Goal: Information Seeking & Learning: Check status

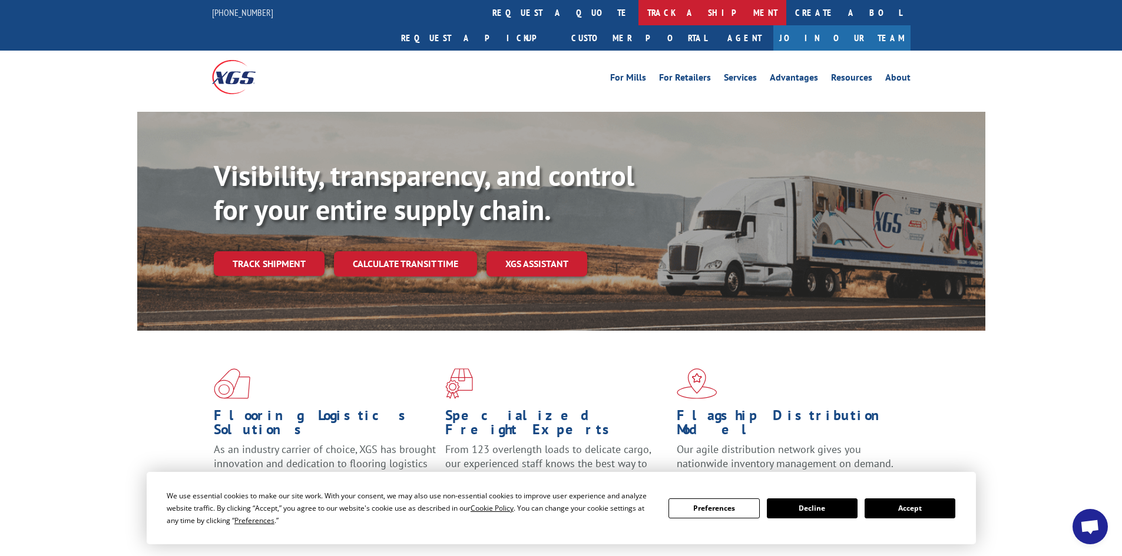
click at [638, 5] on link "track a shipment" at bounding box center [712, 12] width 148 height 25
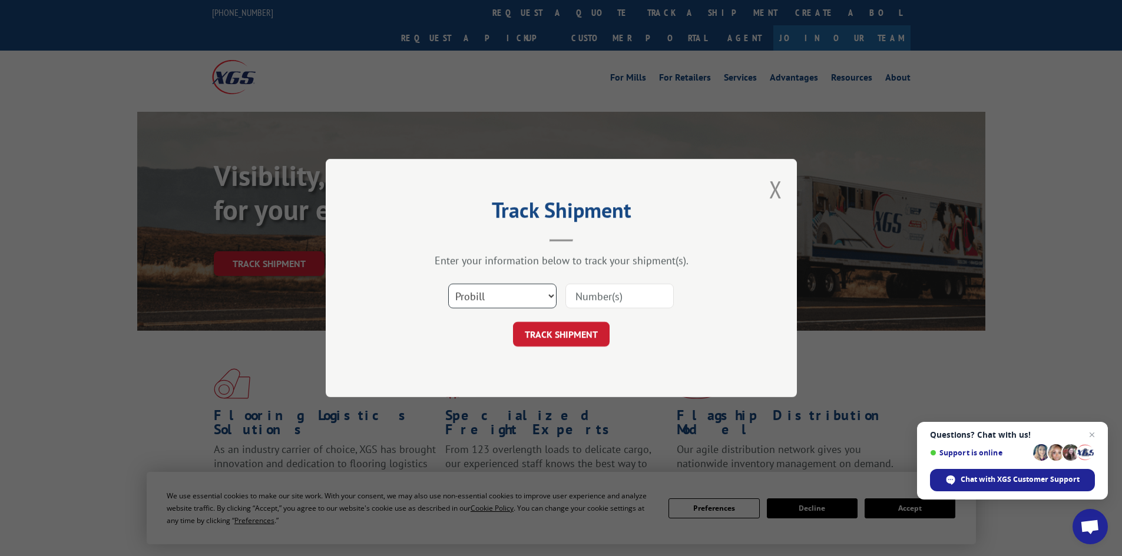
click at [528, 293] on select "Select category... Probill BOL PO" at bounding box center [502, 296] width 108 height 25
select select "bol"
click at [448, 284] on select "Select category... Probill BOL PO" at bounding box center [502, 296] width 108 height 25
click at [631, 294] on input at bounding box center [619, 296] width 108 height 25
type input "453918"
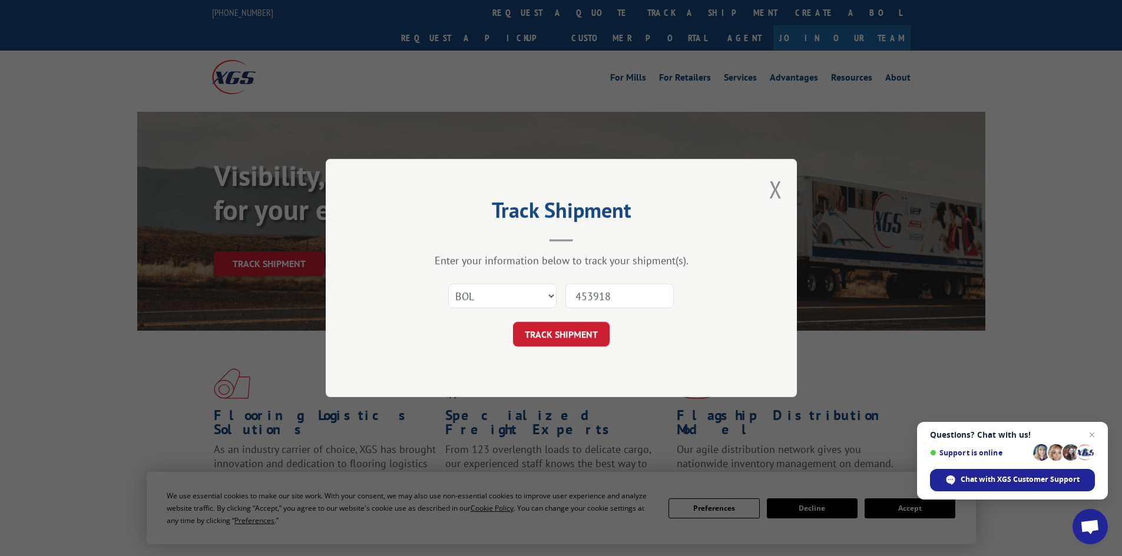
click button "TRACK SHIPMENT" at bounding box center [561, 334] width 97 height 25
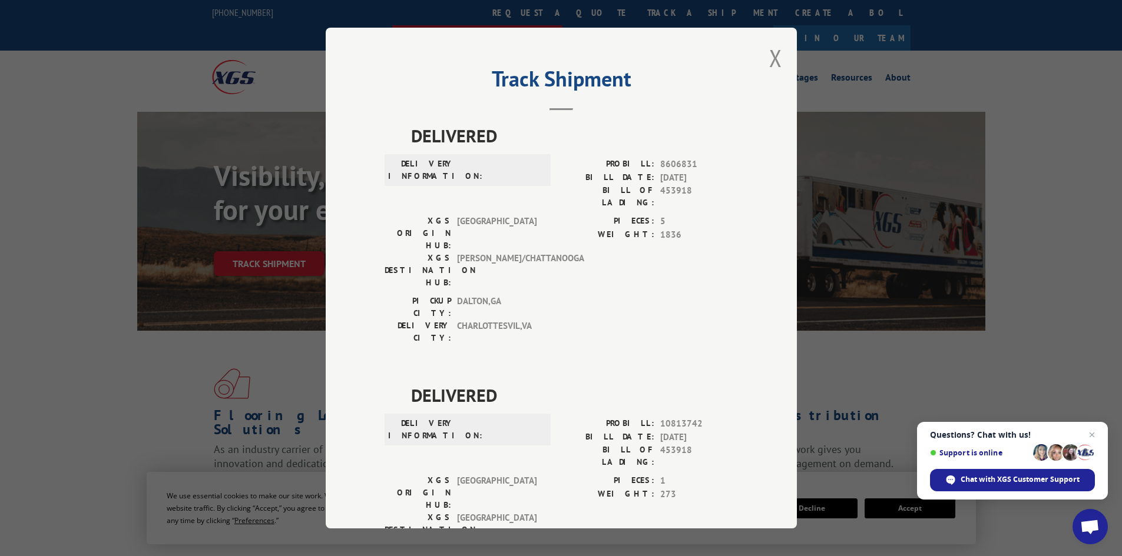
drag, startPoint x: 770, startPoint y: 61, endPoint x: 668, endPoint y: 24, distance: 108.4
click at [769, 60] on button "Close modal" at bounding box center [775, 57] width 13 height 31
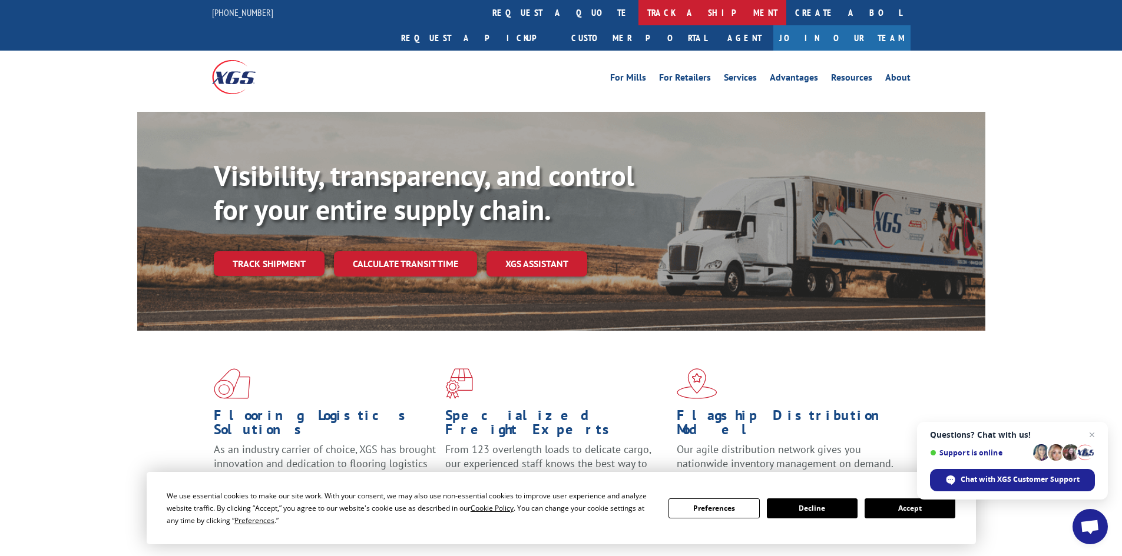
click at [638, 9] on link "track a shipment" at bounding box center [712, 12] width 148 height 25
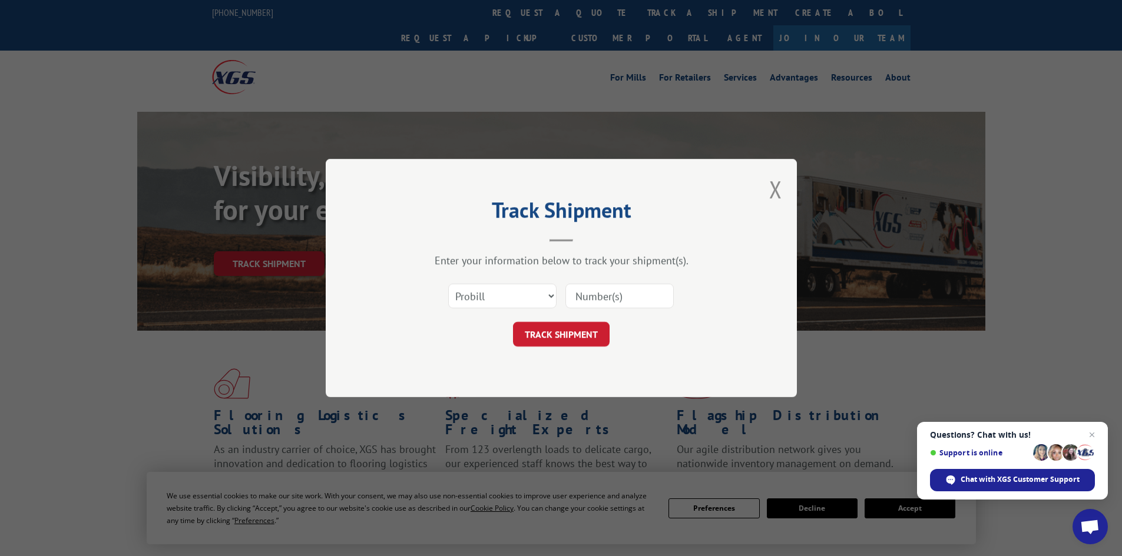
drag, startPoint x: 532, startPoint y: 274, endPoint x: 528, endPoint y: 281, distance: 7.7
click at [528, 280] on div "Enter your information below to track your shipment(s). Select category... Prob…" at bounding box center [561, 300] width 353 height 93
click at [519, 297] on select "Select category... Probill BOL PO" at bounding box center [502, 296] width 108 height 25
select select "bol"
click at [448, 284] on select "Select category... Probill BOL PO" at bounding box center [502, 296] width 108 height 25
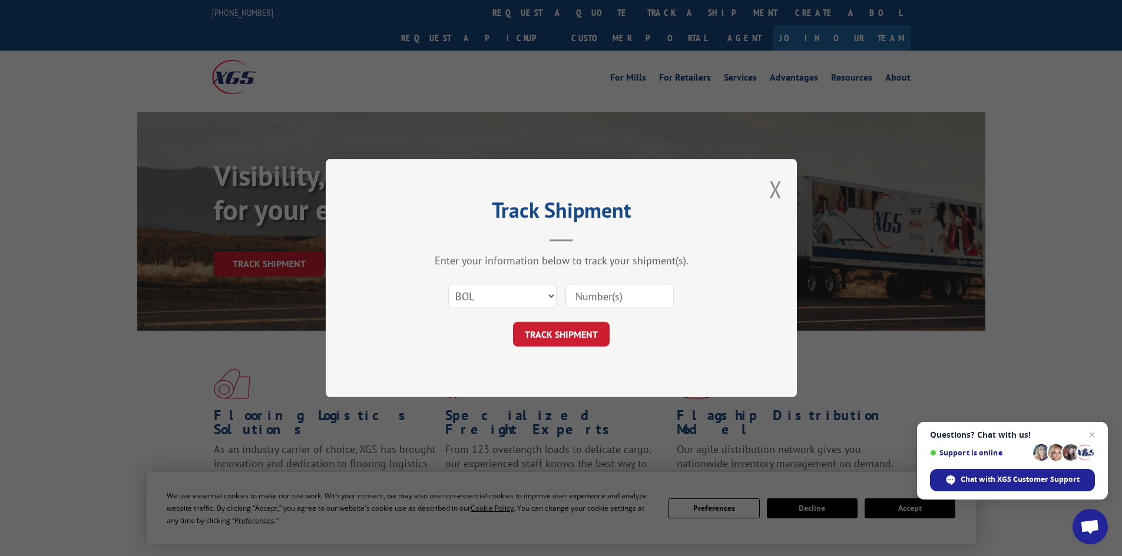
drag, startPoint x: 588, startPoint y: 294, endPoint x: 605, endPoint y: 294, distance: 17.7
click at [588, 294] on input at bounding box center [619, 296] width 108 height 25
type input "6009139"
click button "TRACK SHIPMENT" at bounding box center [561, 334] width 97 height 25
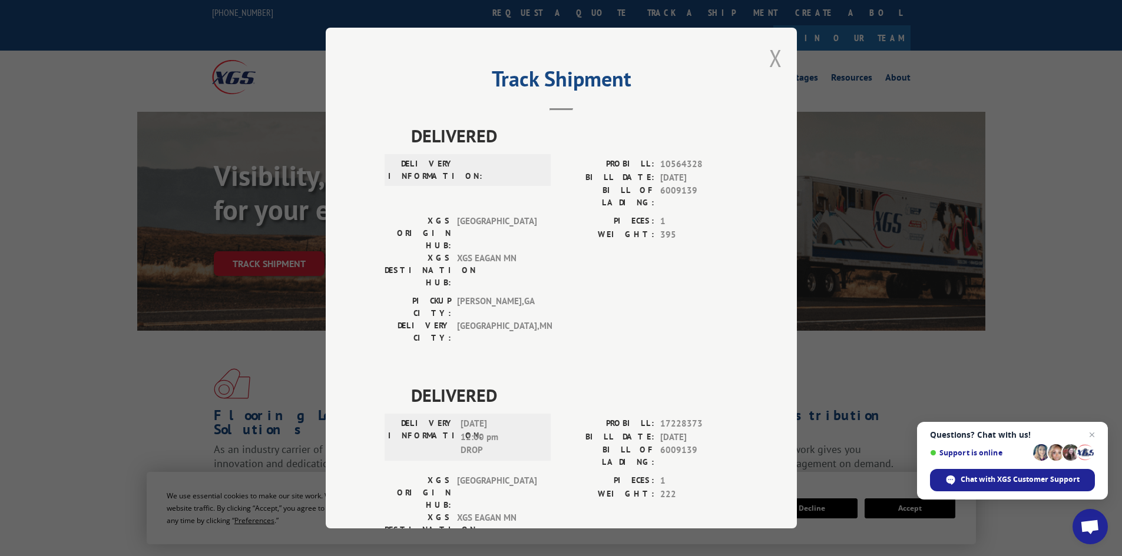
click at [769, 54] on button "Close modal" at bounding box center [775, 57] width 13 height 31
